Goal: Task Accomplishment & Management: Manage account settings

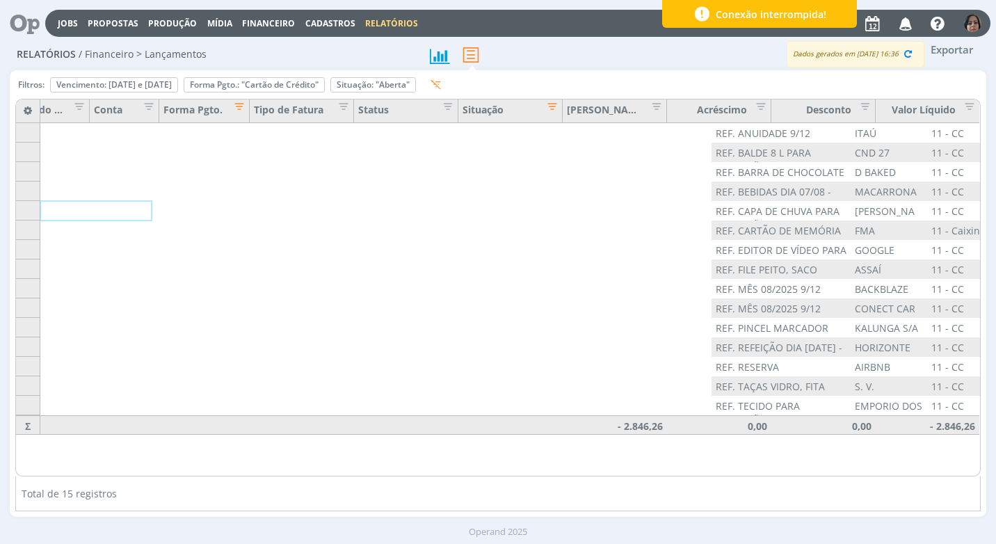
scroll to position [0, 837]
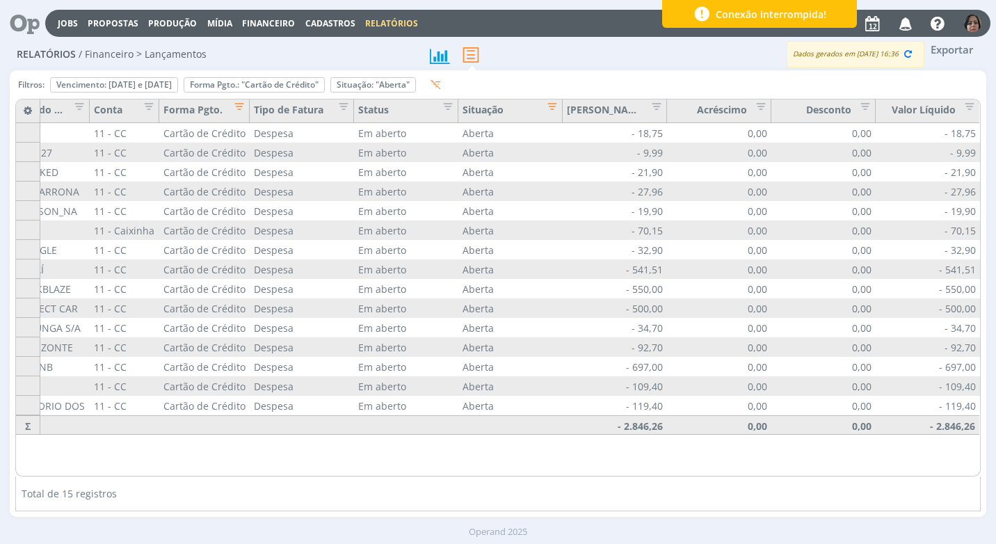
click at [275, 22] on span "Financeiro" at bounding box center [268, 23] width 53 height 12
click at [259, 47] on link "Lançamentos" at bounding box center [269, 47] width 117 height 22
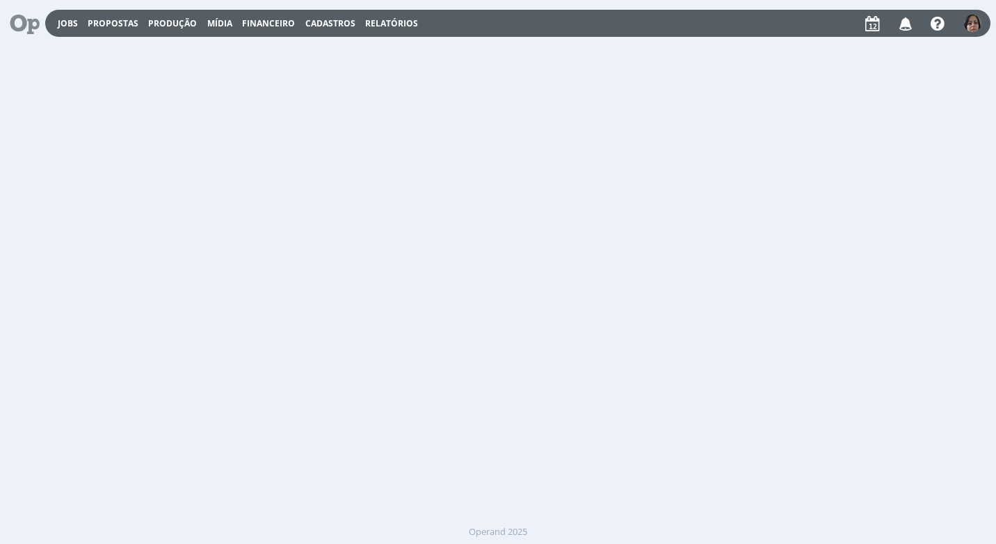
click at [971, 29] on img "button" at bounding box center [972, 23] width 17 height 17
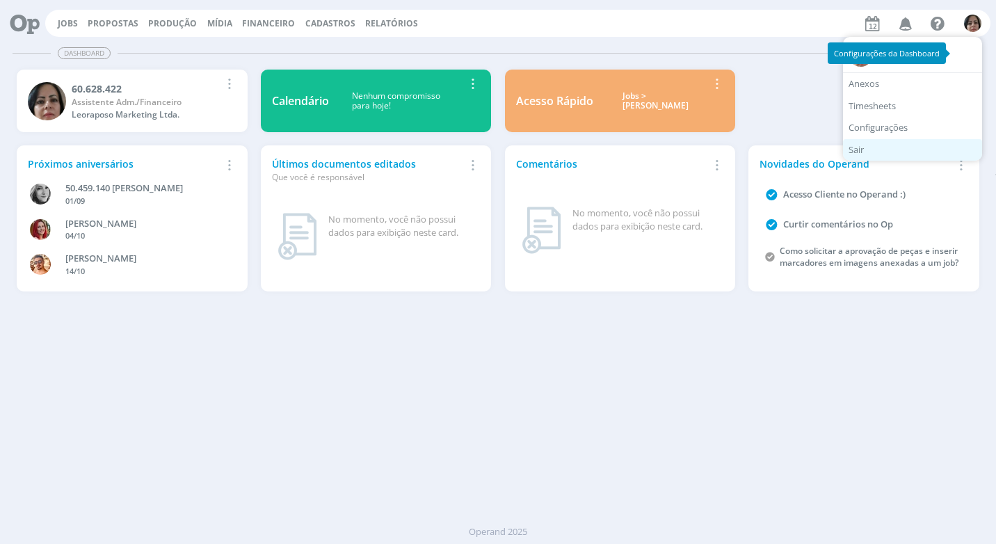
click at [877, 151] on link "Sair" at bounding box center [912, 150] width 139 height 22
